Goal: Task Accomplishment & Management: Complete application form

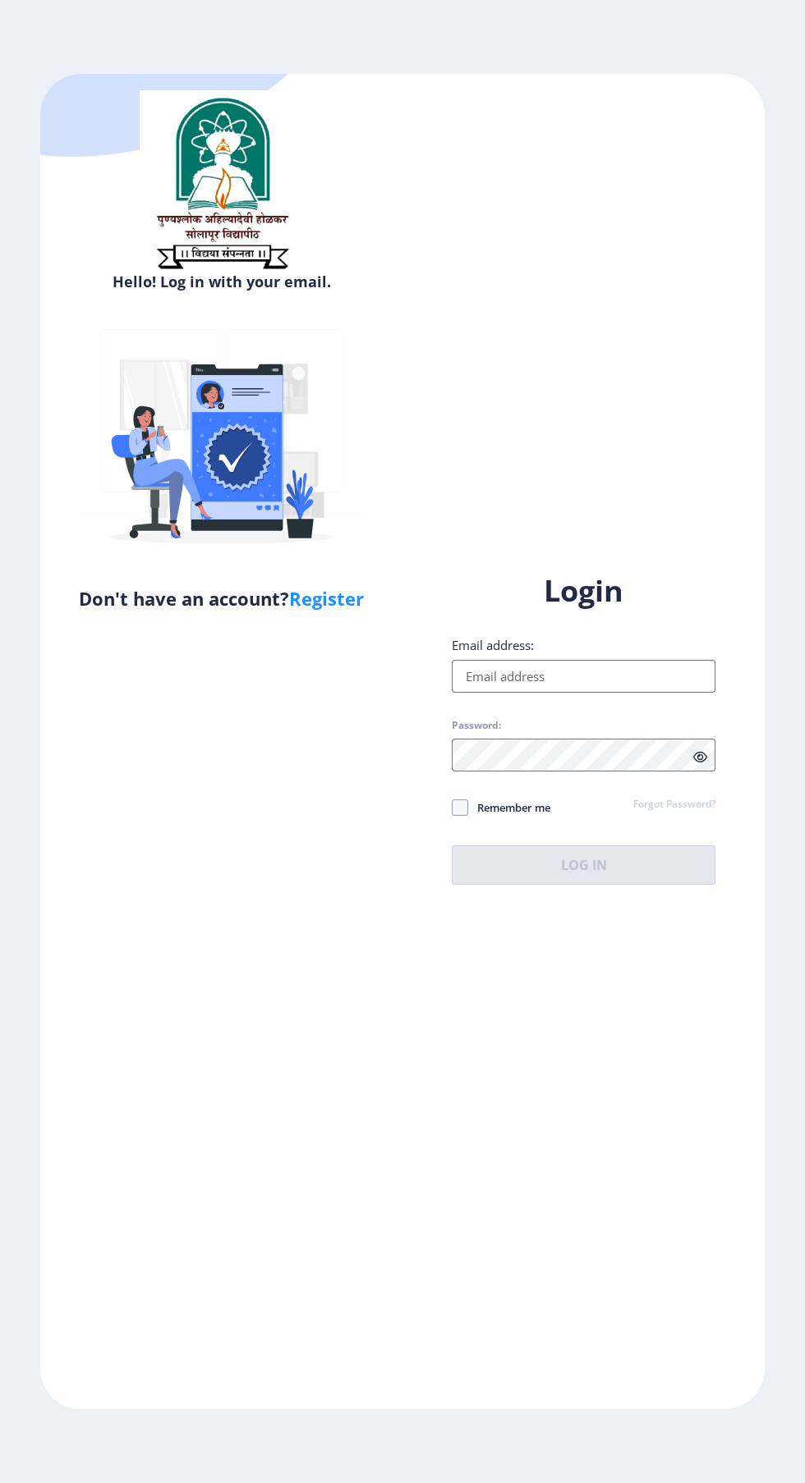
click at [599, 693] on input "Email address:" at bounding box center [584, 676] width 264 height 33
type input "[EMAIL_ADDRESS][DOMAIN_NAME]"
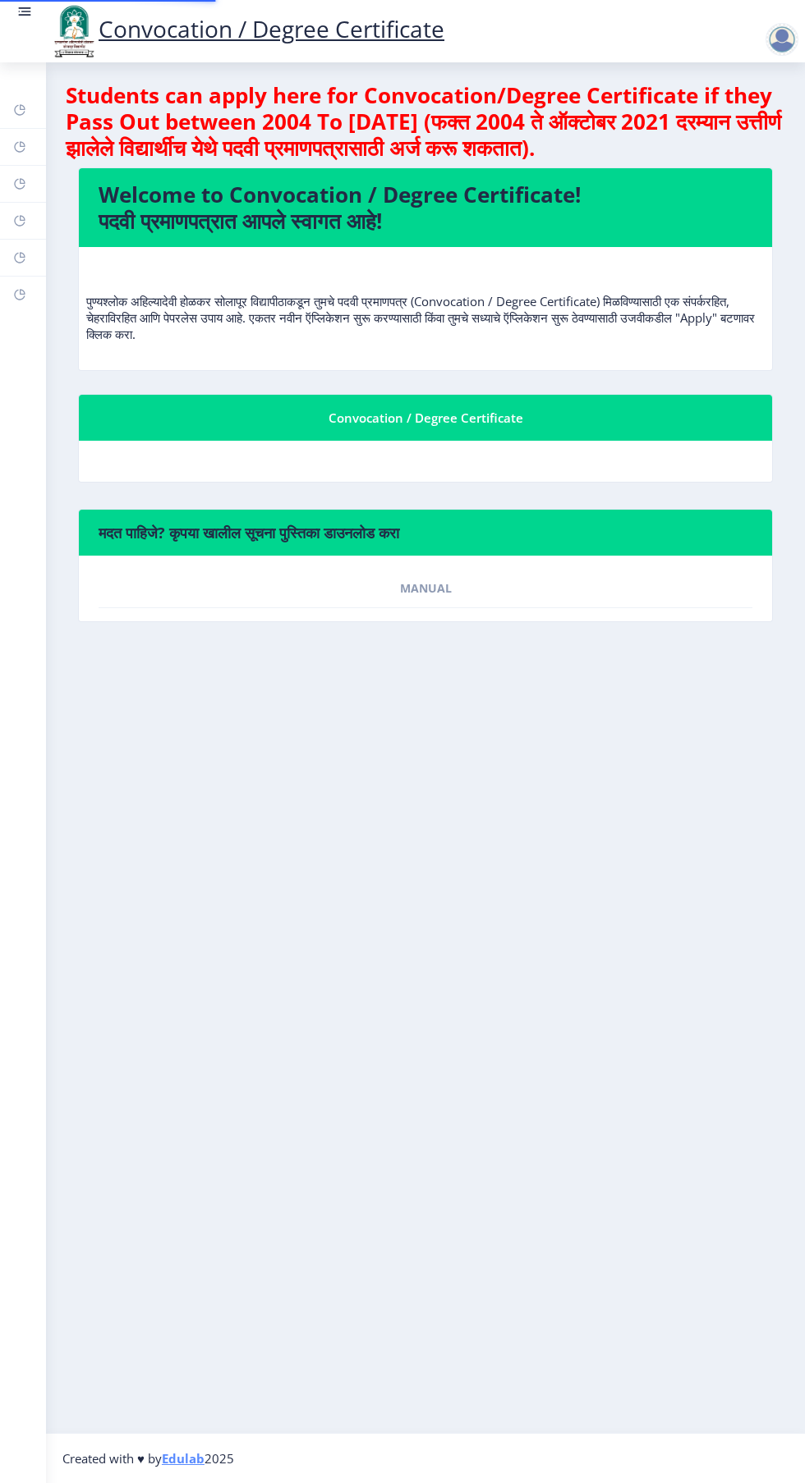
click at [471, 622] on nb-card "मदत पाहिजे? कृपया खालील सूचना पुस्तिका डाउनलोड करा Manual" at bounding box center [425, 565] width 695 height 113
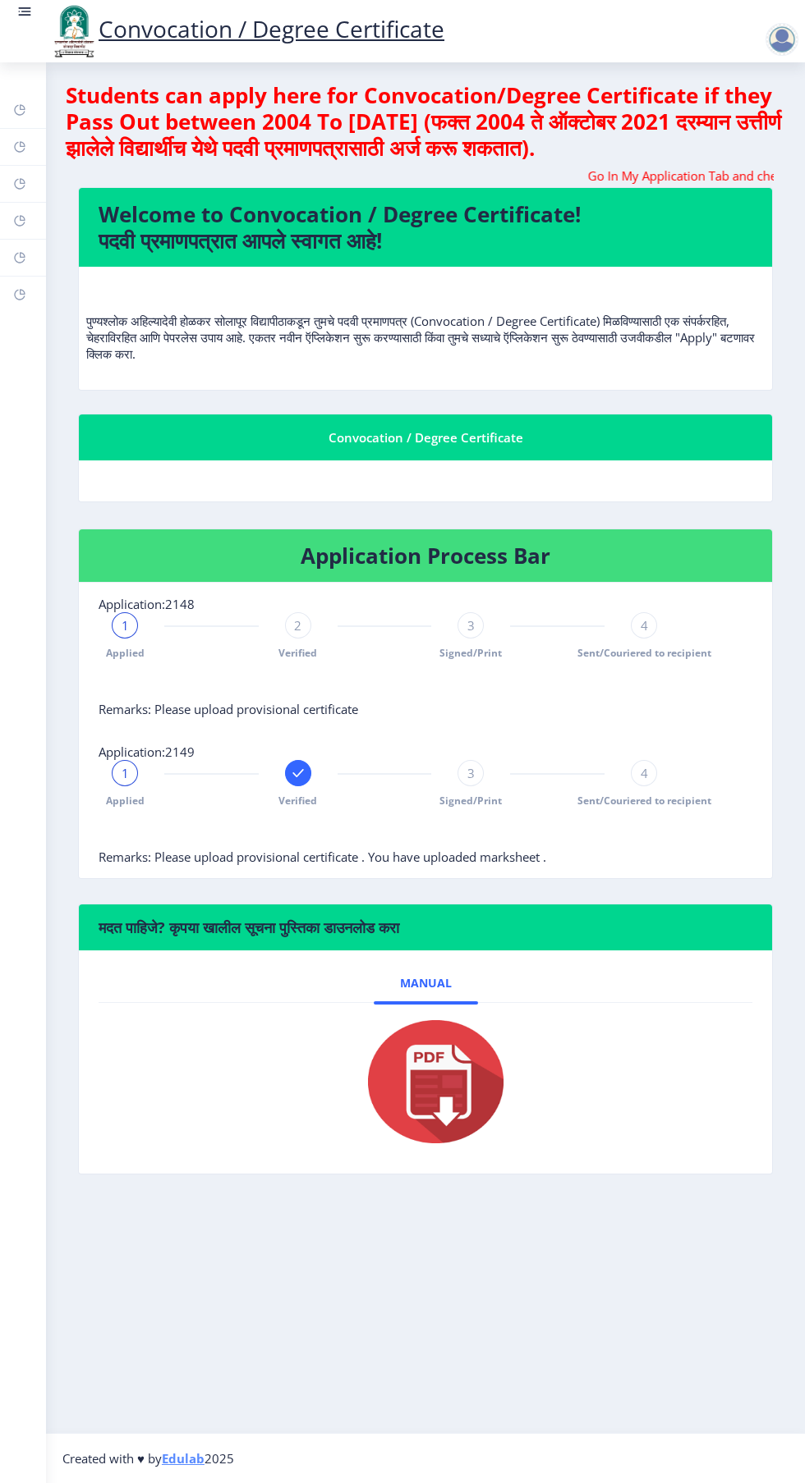
click at [25, 11] on rect at bounding box center [26, 12] width 10 height 2
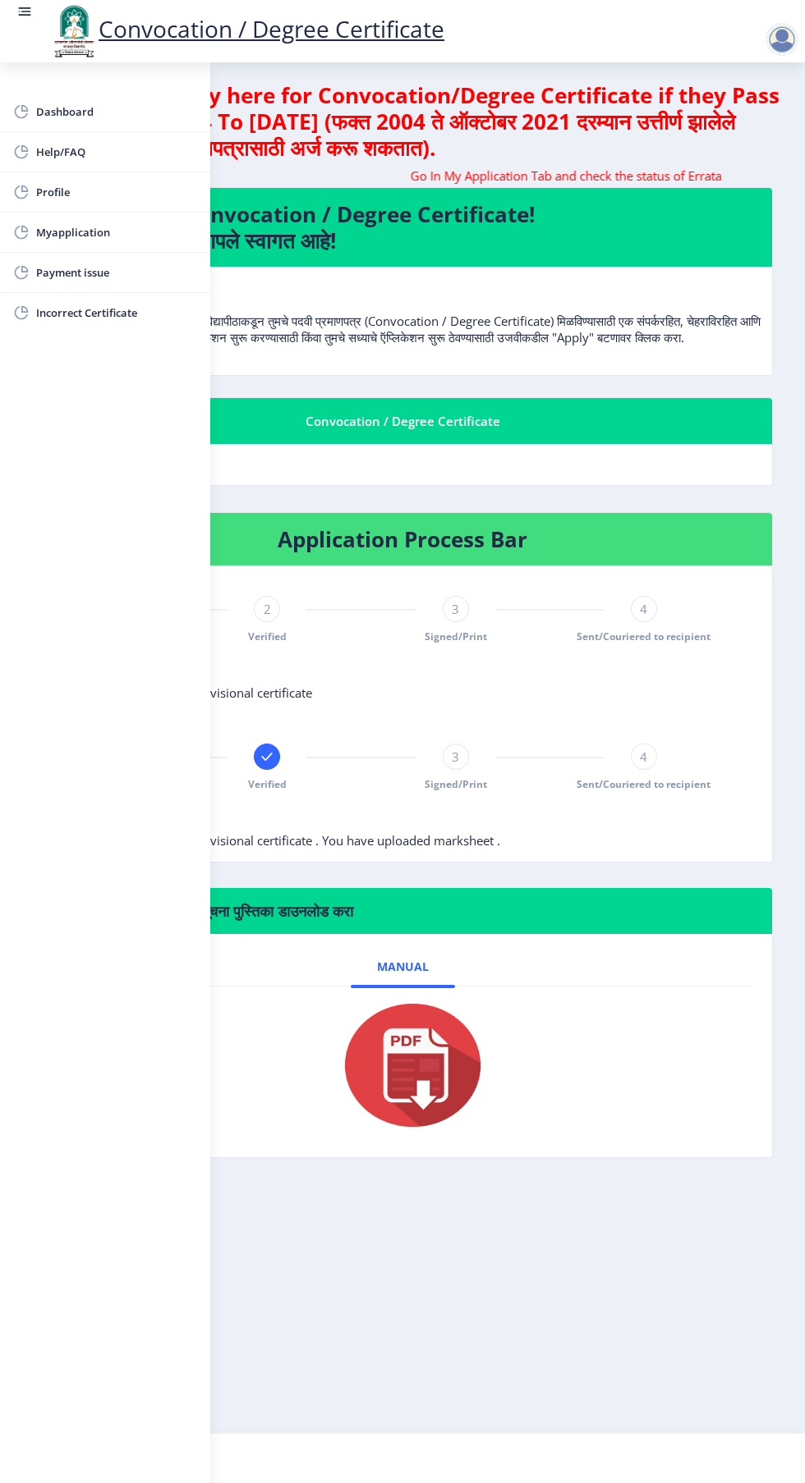
click at [117, 227] on span "Myapplication" at bounding box center [116, 232] width 161 height 20
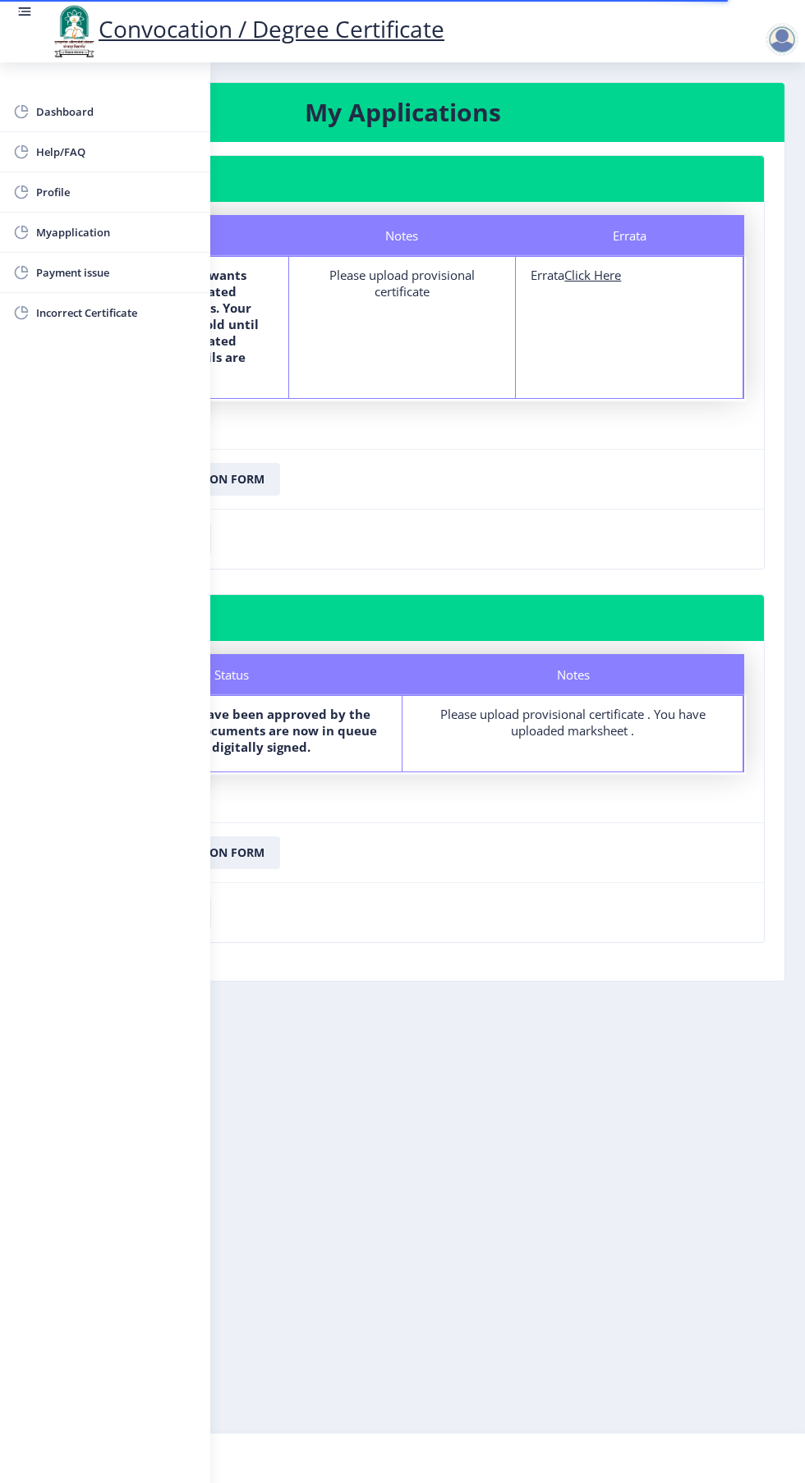
click at [25, 8] on rect at bounding box center [25, 8] width 12 height 2
